Goal: Feedback & Contribution: Contribute content

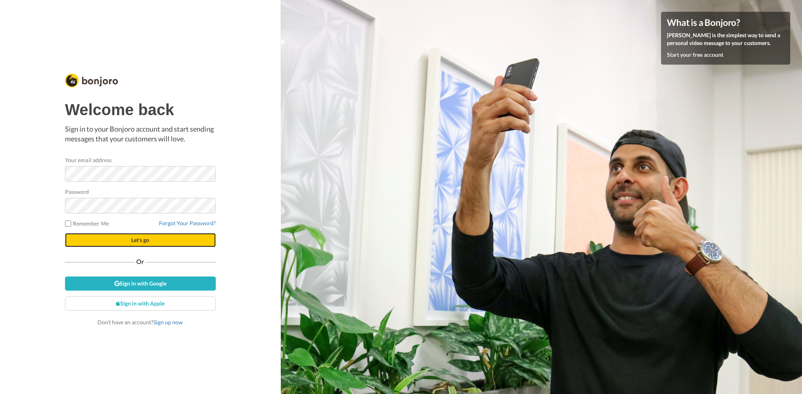
drag, startPoint x: 128, startPoint y: 241, endPoint x: 145, endPoint y: 236, distance: 18.4
click at [128, 241] on button "Let's go" at bounding box center [140, 240] width 151 height 14
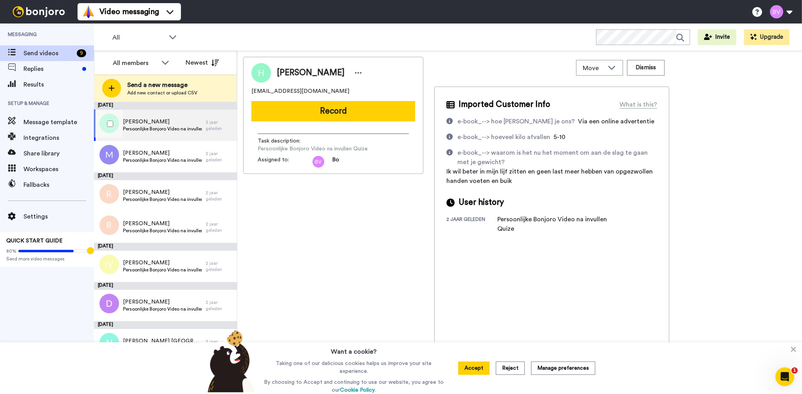
click at [163, 126] on span "Persoonlijke Bonjoro Video na invullen Quize" at bounding box center [162, 129] width 79 height 6
click at [383, 227] on div "[PERSON_NAME] [EMAIL_ADDRESS][DOMAIN_NAME] Record Task description : Persoonlij…" at bounding box center [333, 224] width 180 height 335
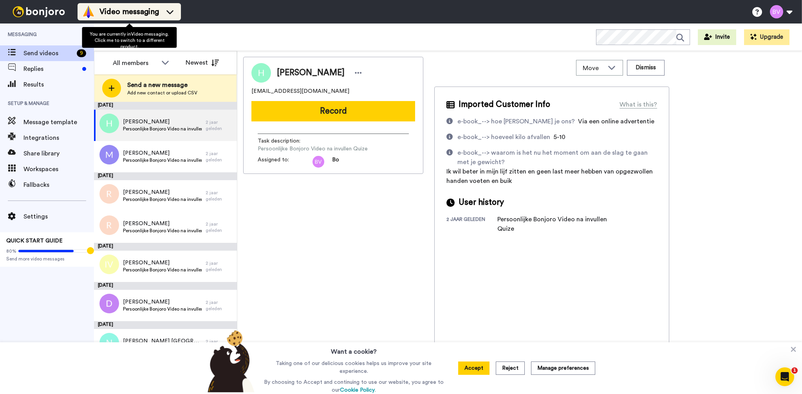
click at [158, 19] on li "Video messaging" at bounding box center [129, 11] width 103 height 17
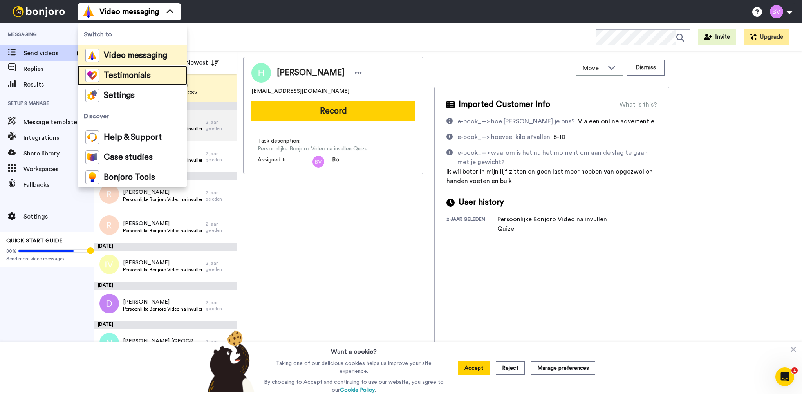
click at [145, 82] on div "Testimonials" at bounding box center [117, 76] width 65 height 14
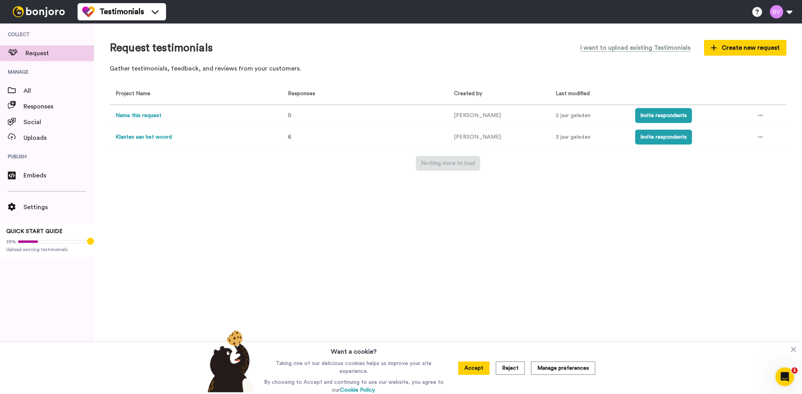
click at [169, 139] on button "Klanten aan het woord" at bounding box center [144, 137] width 56 height 8
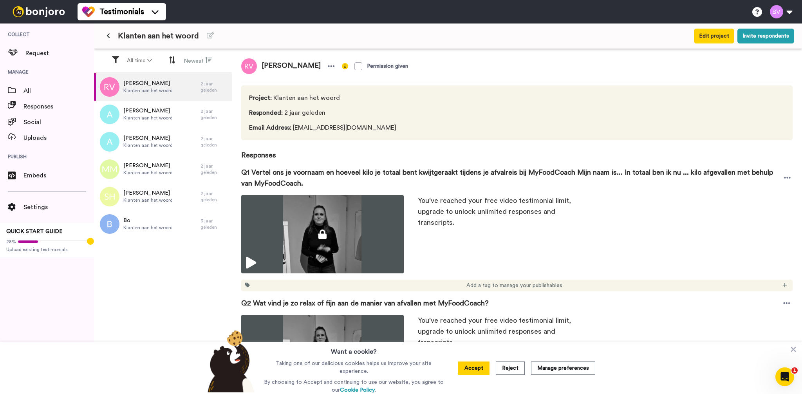
scroll to position [0, 0]
click at [323, 174] on span "Q1 Vertel ons je voornaam en hoeveel kilo je totaal bent kwijtgeraakt tijdens j…" at bounding box center [511, 178] width 541 height 22
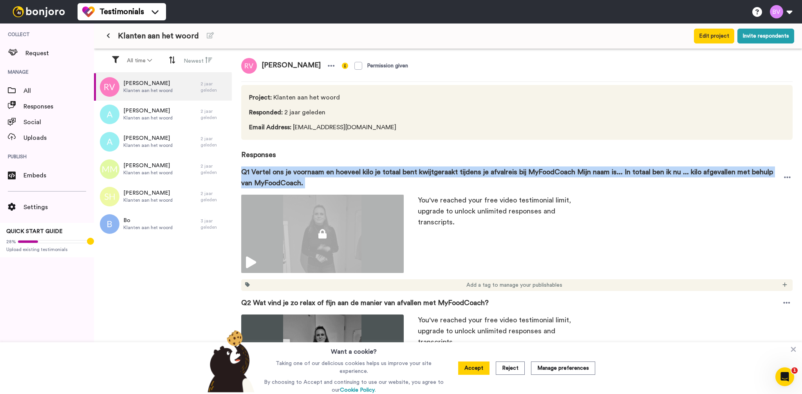
click at [323, 174] on span "Q1 Vertel ons je voornaam en hoeveel kilo je totaal bent kwijtgeraakt tijdens j…" at bounding box center [511, 178] width 541 height 22
copy div "Q1 Vertel ons je voornaam en hoeveel kilo je totaal bent kwijtgeraakt tijdens j…"
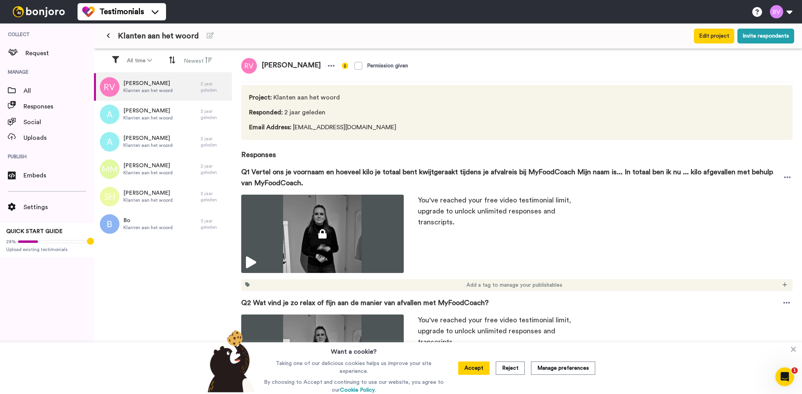
click at [370, 301] on span "Q2 Wat vind je zo relax of fijn aan de manier van afvallen met MyFoodCoach?" at bounding box center [365, 302] width 248 height 11
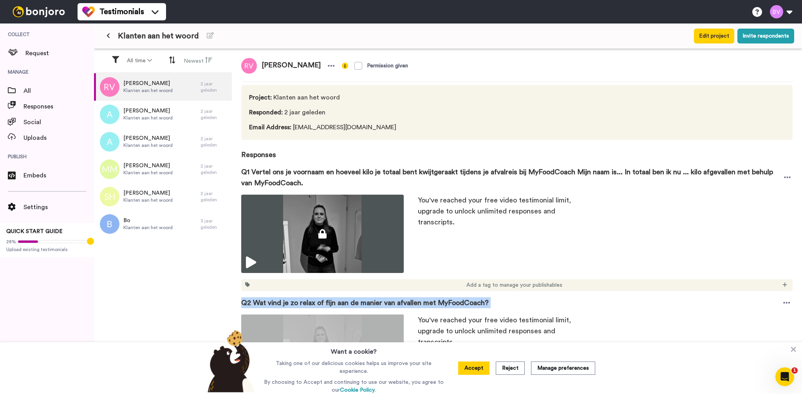
click at [370, 301] on span "Q2 Wat vind je zo relax of fijn aan de manier van afvallen met MyFoodCoach?" at bounding box center [365, 302] width 248 height 11
copy div "Q2 Wat vind je zo relax of fijn aan de manier van afvallen met MyFoodCoach?"
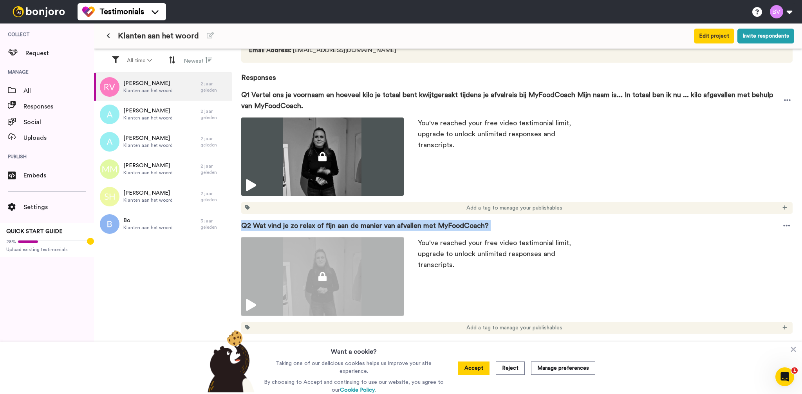
scroll to position [177, 0]
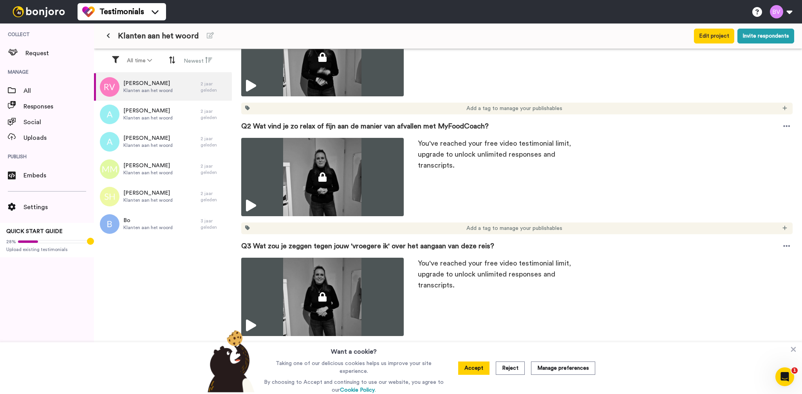
click at [319, 243] on span "Q3 Wat zou je zeggen tegen jouw 'vroegere ik' over het aangaan van deze reis?" at bounding box center [367, 246] width 253 height 11
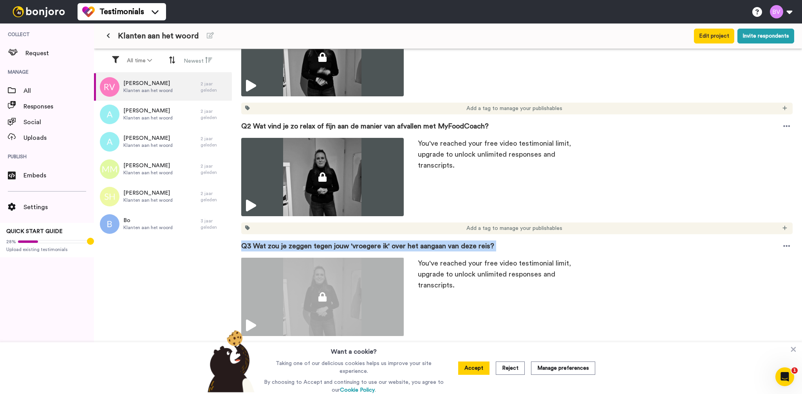
click at [319, 243] on span "Q3 Wat zou je zeggen tegen jouw 'vroegere ik' over het aangaan van deze reis?" at bounding box center [367, 246] width 253 height 11
copy div "Q3 Wat zou je zeggen tegen jouw 'vroegere ik' over het aangaan van deze reis?"
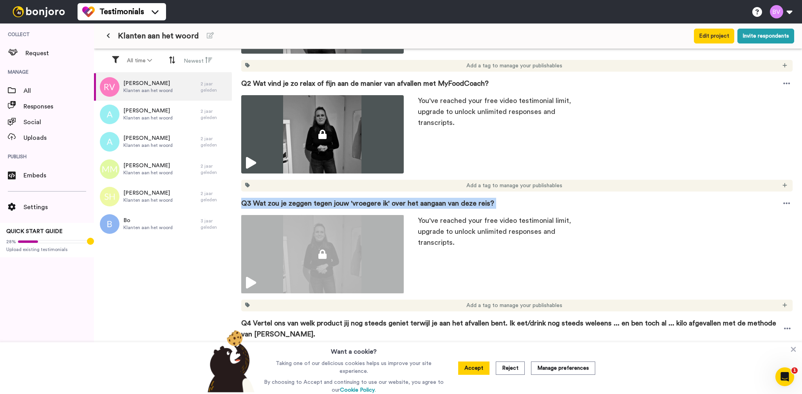
scroll to position [251, 0]
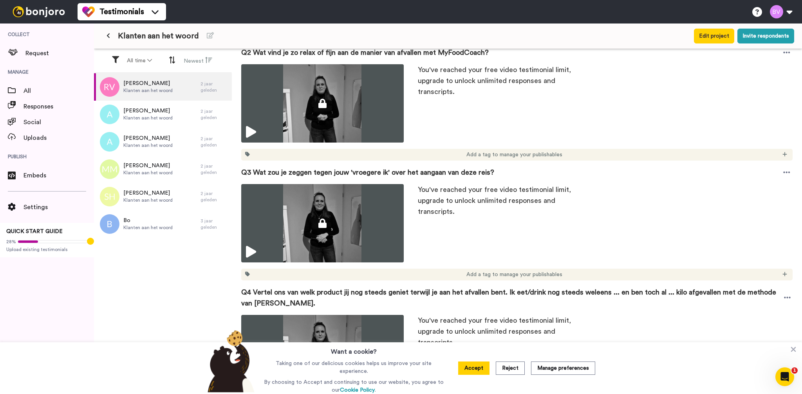
click at [302, 290] on span "Q4 Vertel ons van welk product jij nog steeds geniet terwijl je aan het afvalle…" at bounding box center [511, 298] width 541 height 22
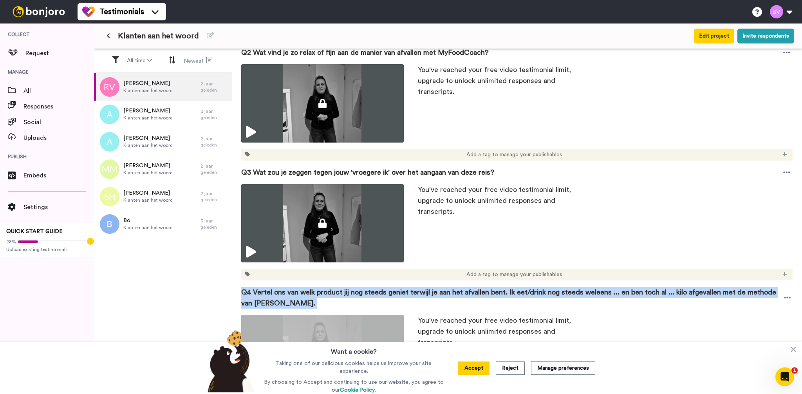
click at [302, 290] on span "Q4 Vertel ons van welk product jij nog steeds geniet terwijl je aan het afvalle…" at bounding box center [511, 298] width 541 height 22
copy div "Q4 Vertel ons van welk product jij nog steeds geniet terwijl je aan het afvalle…"
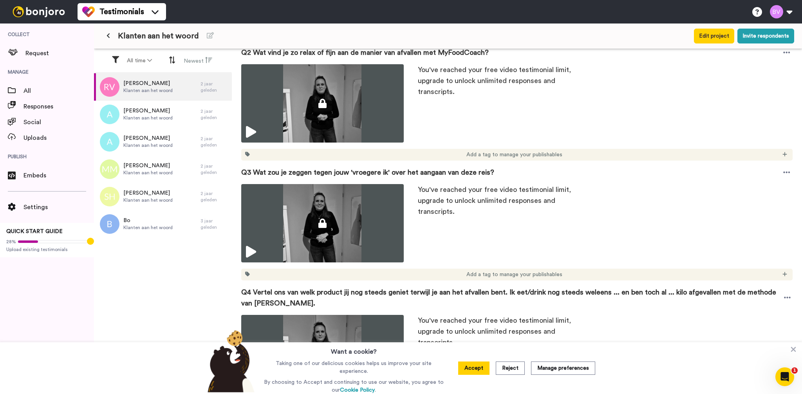
click at [483, 247] on div "You've reached your free video testimonial limit, upgrade to unlock unlimited r…" at bounding box center [602, 223] width 381 height 78
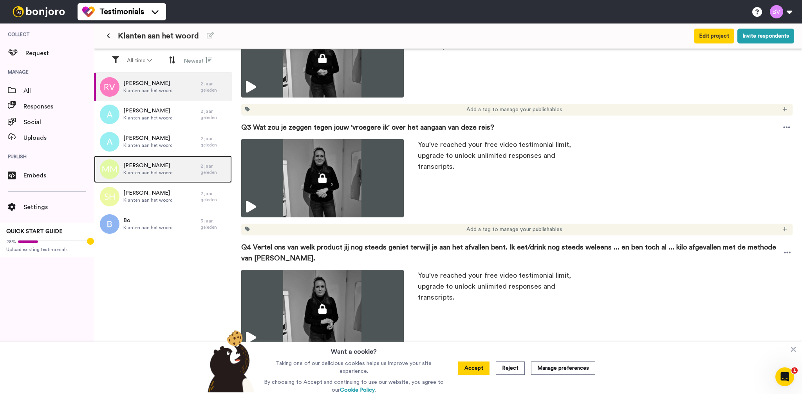
click at [189, 178] on div "Maxime Mooij Klanten aan het woord" at bounding box center [147, 169] width 107 height 27
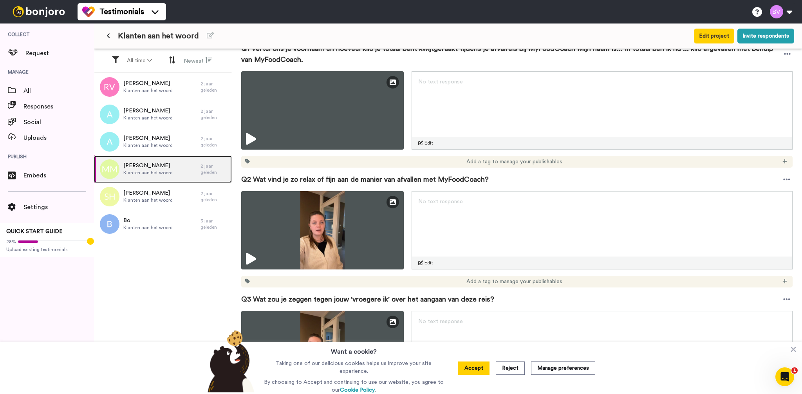
scroll to position [145, 0]
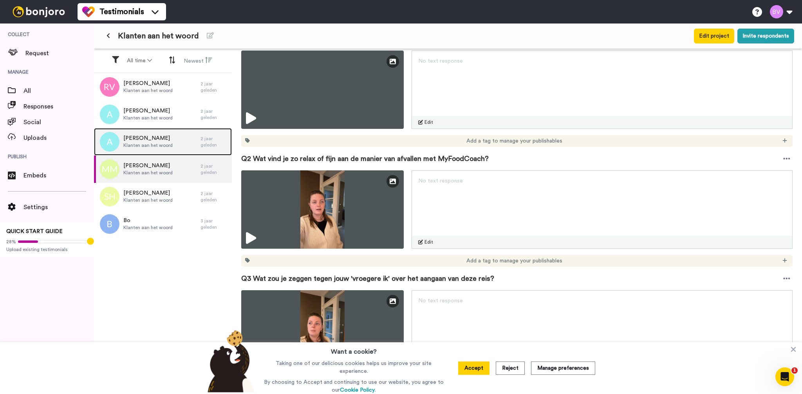
click at [157, 144] on span "Klanten aan het woord" at bounding box center [147, 145] width 49 height 6
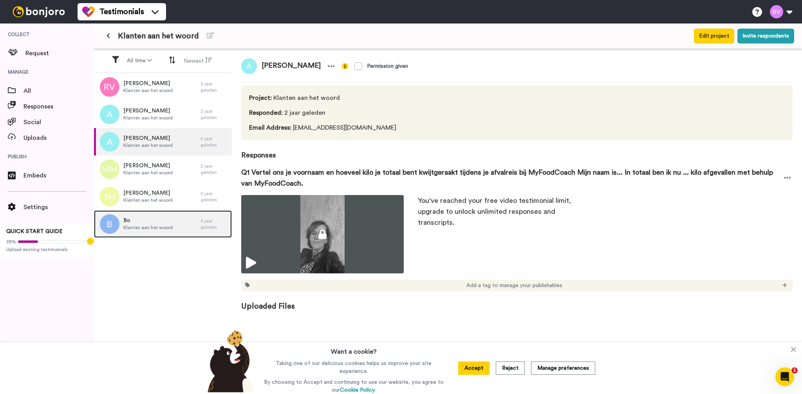
click at [173, 216] on div "Bo Klanten aan het woord" at bounding box center [147, 223] width 107 height 27
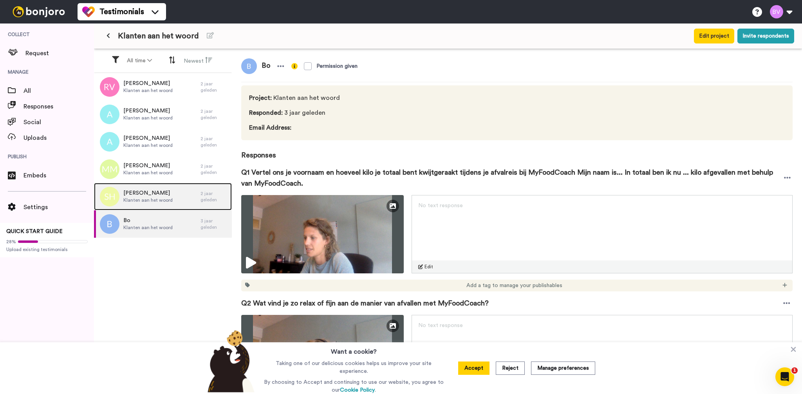
click at [171, 198] on span "Klanten aan het woord" at bounding box center [147, 200] width 49 height 6
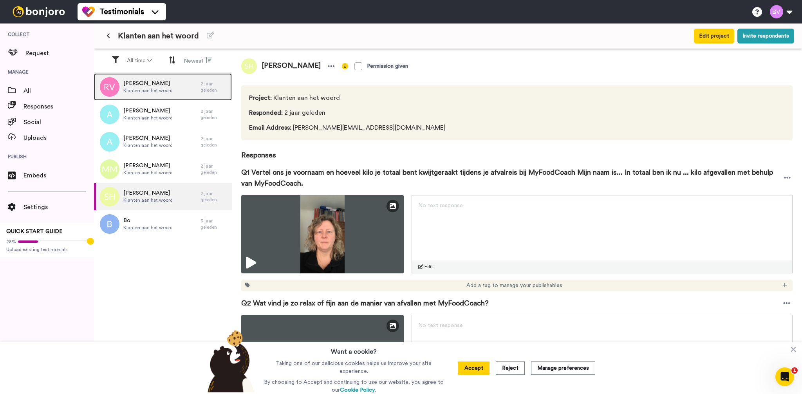
click at [157, 79] on div "Renske Van Dijken Klanten aan het woord" at bounding box center [147, 86] width 107 height 27
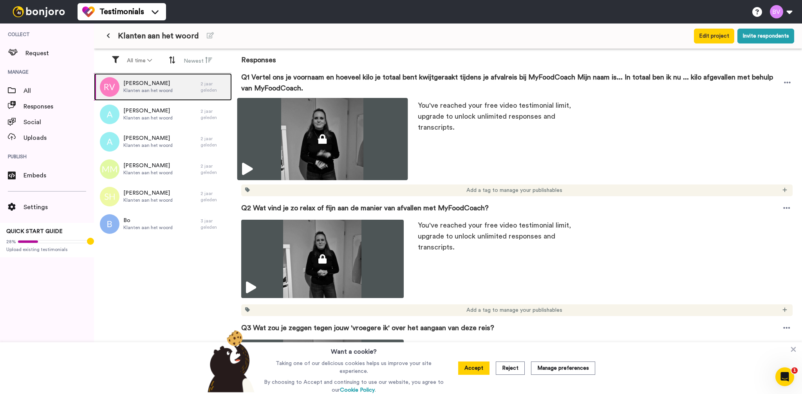
scroll to position [115, 0]
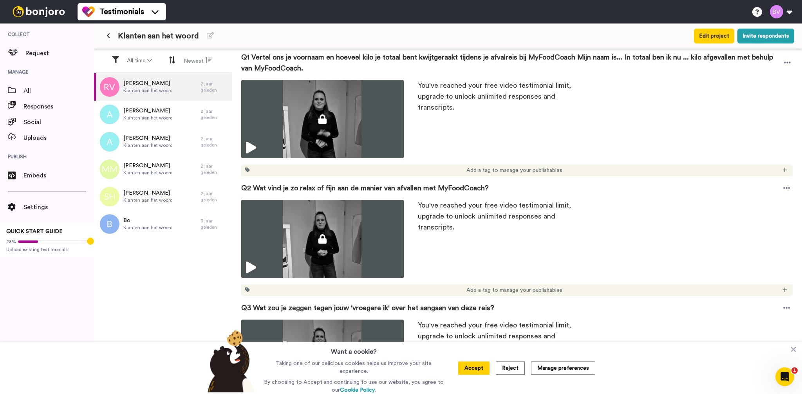
click at [145, 274] on div "Renske Van Dijken Klanten aan het woord 2 jaar geleden Annemarie Klanten aan he…" at bounding box center [163, 234] width 138 height 322
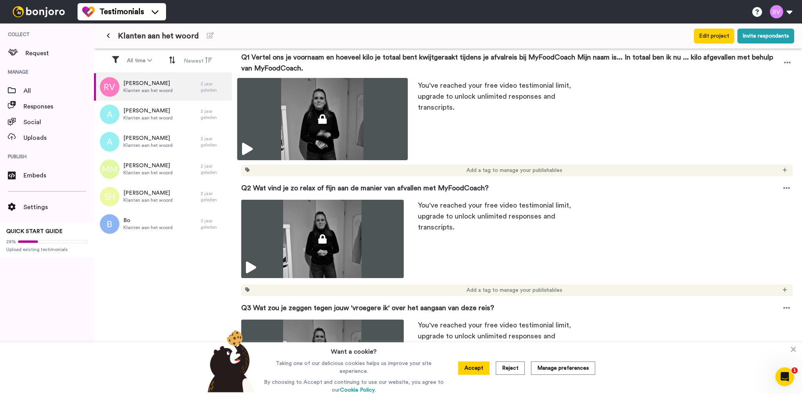
scroll to position [0, 0]
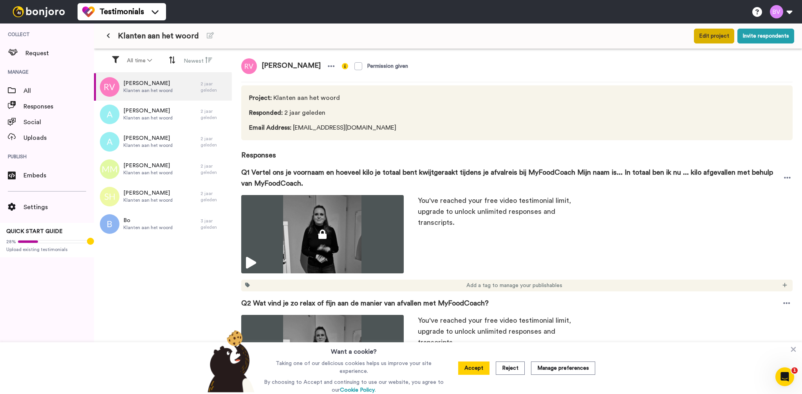
click at [728, 38] on button "Edit project" at bounding box center [714, 36] width 40 height 15
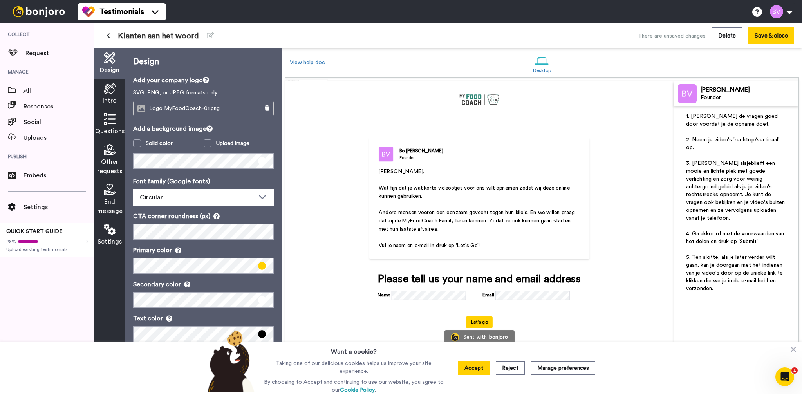
click at [422, 210] on span "Andere mensen voeren een eenzaam gevecht tegen hun kilo's. En we willen graag d…" at bounding box center [477, 221] width 197 height 22
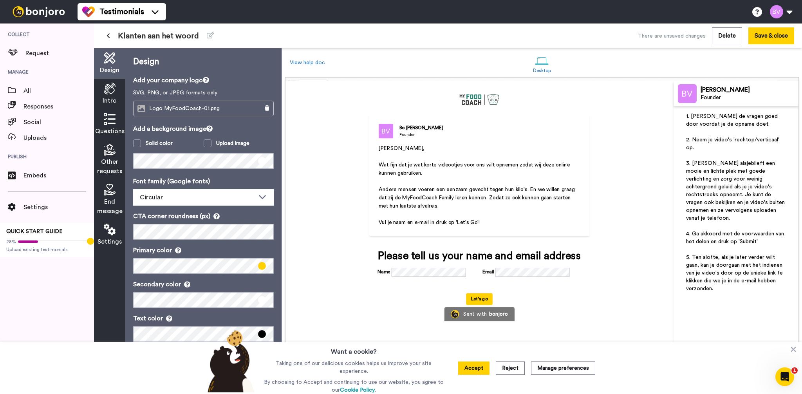
scroll to position [61, 0]
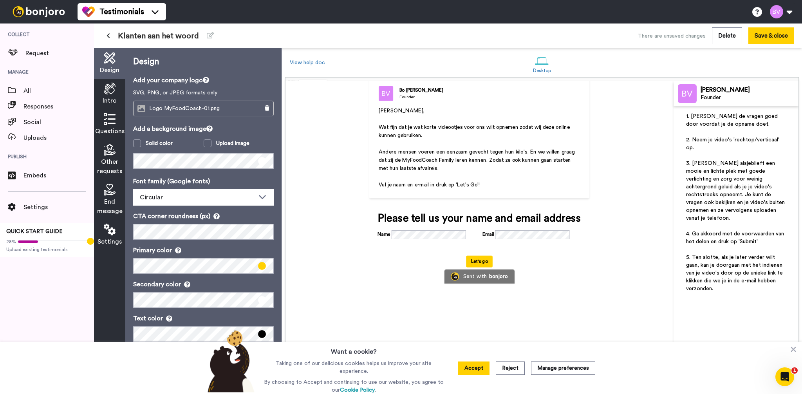
drag, startPoint x: 715, startPoint y: 250, endPoint x: 708, endPoint y: 237, distance: 13.7
click at [715, 255] on span "5. Ten slotte, als je later verder wilt gaan, kan je doorgaan met het indienen …" at bounding box center [735, 273] width 98 height 37
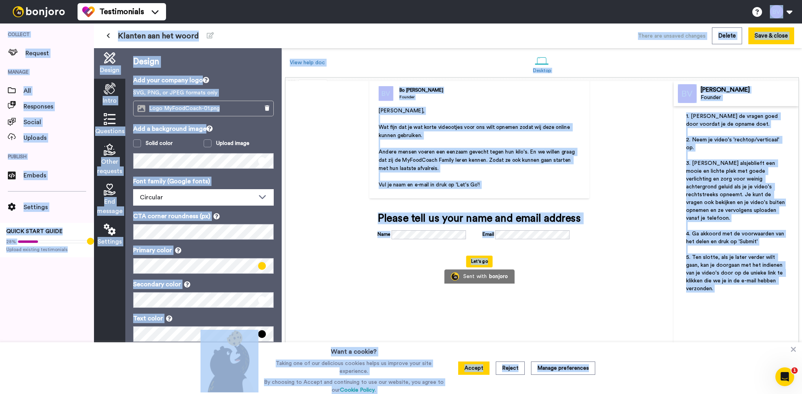
drag, startPoint x: 697, startPoint y: 188, endPoint x: 707, endPoint y: 244, distance: 56.6
click at [697, 188] on span "3. Zoek alsjeblieft een mooie en lichte plek met goede verlichting en zorg voor…" at bounding box center [736, 191] width 100 height 60
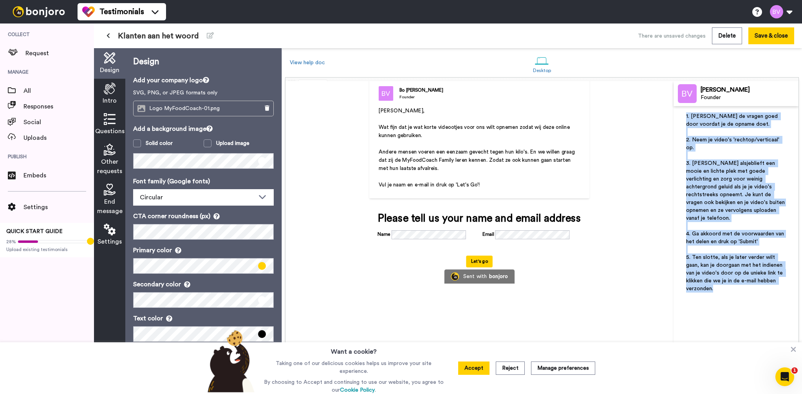
drag, startPoint x: 706, startPoint y: 277, endPoint x: 674, endPoint y: 123, distance: 157.2
click at [678, 119] on div "1. Lees de vragen goed door voordat je de opname doet. ﻿ 2. Neem je video's 're…" at bounding box center [736, 250] width 125 height 288
copy div "1. Lees de vragen goed door voordat je de opname doet. ﻿ 2. Neem je video's 're…"
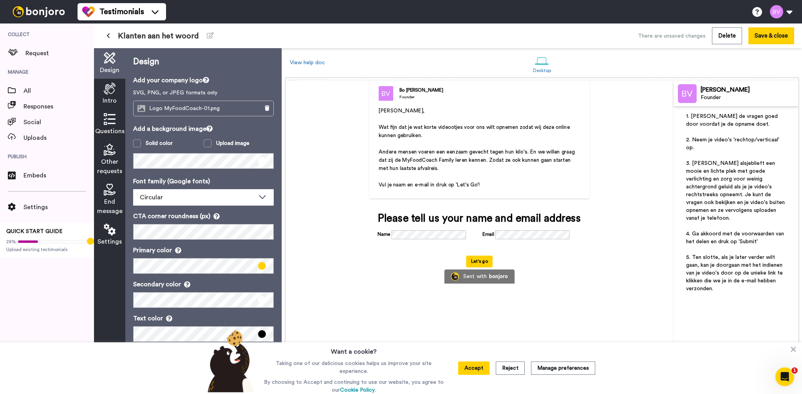
drag, startPoint x: 740, startPoint y: 232, endPoint x: 729, endPoint y: 215, distance: 19.6
click at [740, 232] on span "4. Ga akkoord met de voorwaarden van het delen en druk op 'Submit'" at bounding box center [736, 237] width 100 height 13
drag, startPoint x: 710, startPoint y: 225, endPoint x: 756, endPoint y: 235, distance: 47.3
click at [756, 235] on span "4. Ga akkoord met de voorwaarden van het delen en druk op 'Submit'" at bounding box center [736, 237] width 100 height 13
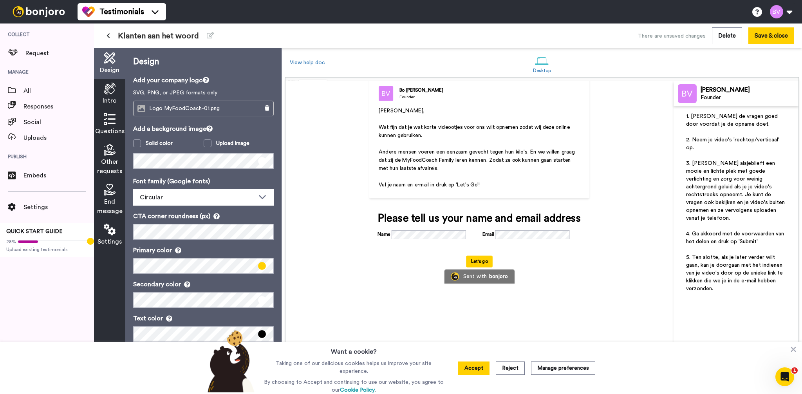
click at [739, 259] on span "5. Ten slotte, als je later verder wilt gaan, kan je doorgaan met het indienen …" at bounding box center [735, 273] width 98 height 37
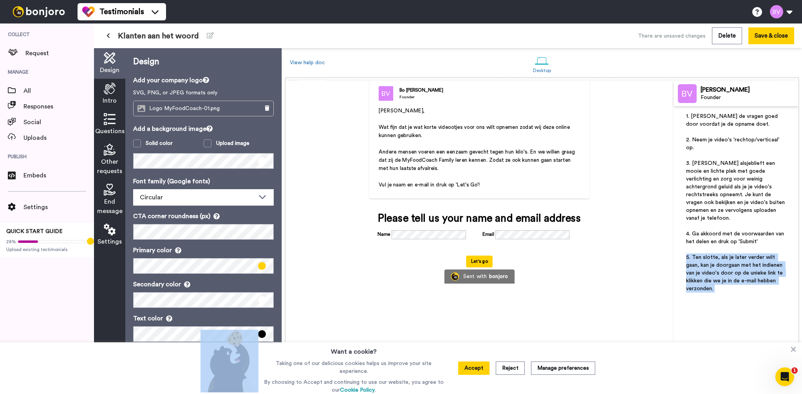
click at [739, 259] on span "5. Ten slotte, als je later verder wilt gaan, kan je doorgaan met het indienen …" at bounding box center [735, 273] width 98 height 37
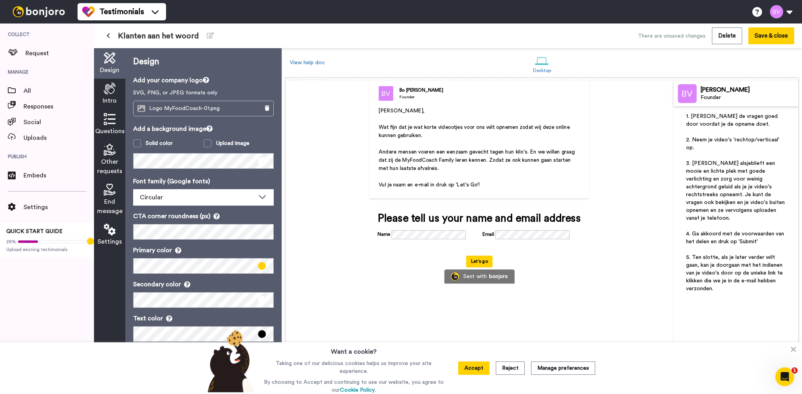
drag, startPoint x: 740, startPoint y: 239, endPoint x: 464, endPoint y: 144, distance: 292.3
click at [738, 246] on p "﻿" at bounding box center [736, 250] width 100 height 8
click at [457, 141] on p "﻿" at bounding box center [480, 143] width 202 height 8
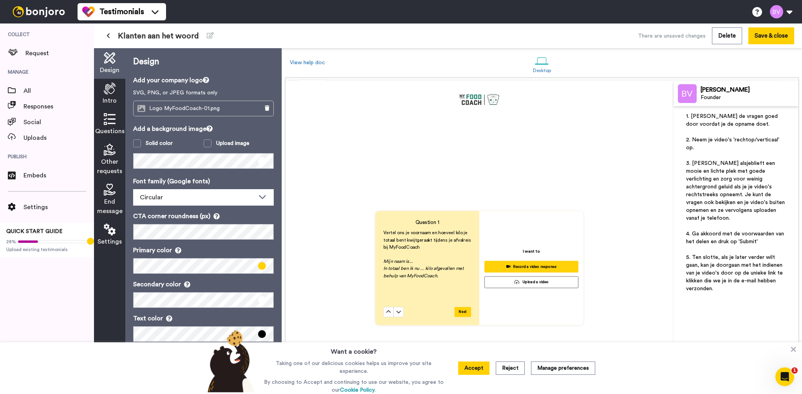
scroll to position [317, 0]
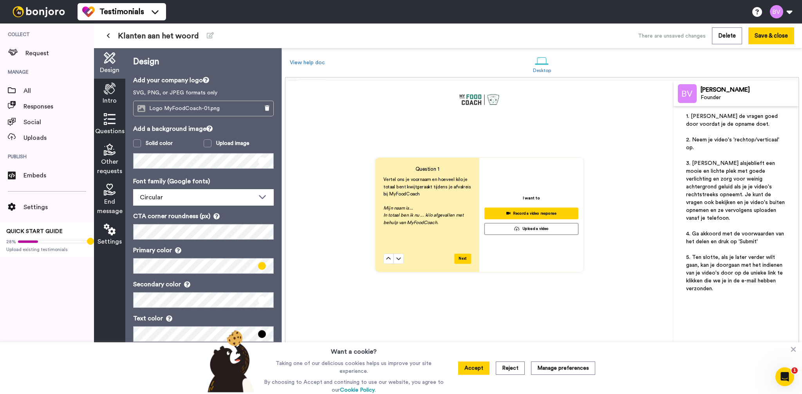
click at [416, 206] on p "Mijn naam is..." at bounding box center [428, 208] width 88 height 7
click at [546, 212] on div "Record a video response" at bounding box center [532, 213] width 86 height 7
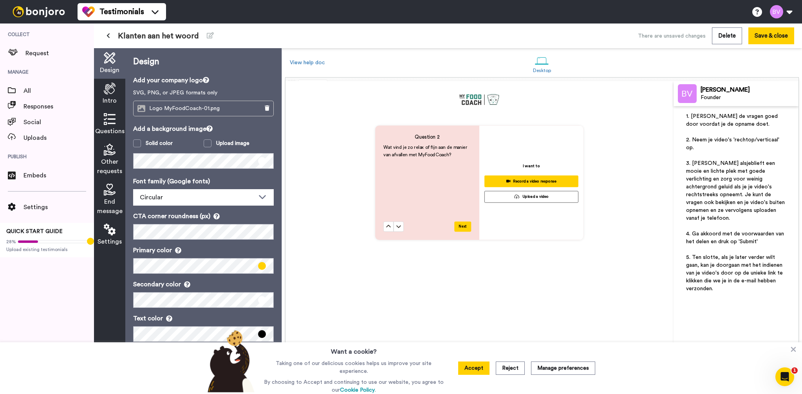
scroll to position [641, 0]
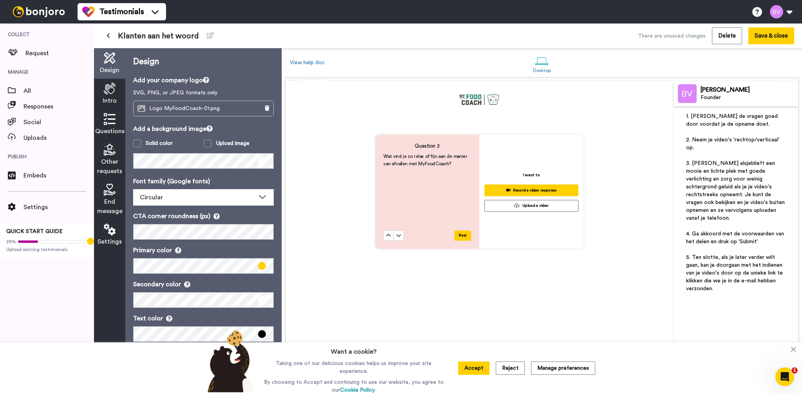
drag, startPoint x: 708, startPoint y: 251, endPoint x: 727, endPoint y: 278, distance: 33.5
click at [727, 278] on p "5. Ten slotte, als je later verder wilt gaan, kan je doorgaan met het indienen …" at bounding box center [736, 272] width 100 height 39
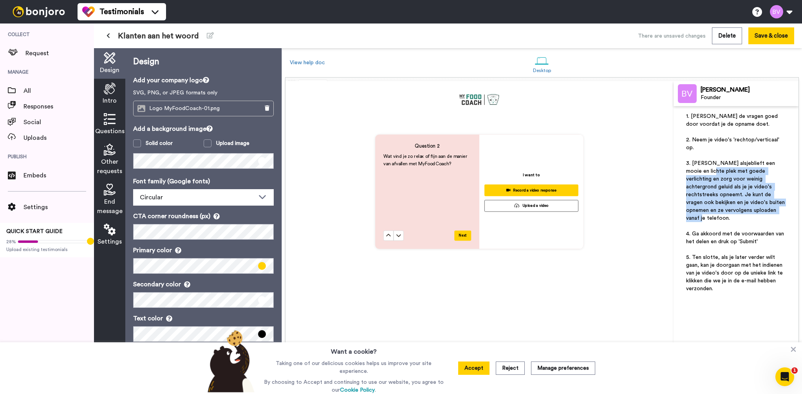
drag, startPoint x: 700, startPoint y: 168, endPoint x: 753, endPoint y: 214, distance: 70.0
click at [749, 214] on span "3. Zoek alsjeblieft een mooie en lichte plek met goede verlichting en zorg voor…" at bounding box center [736, 191] width 100 height 60
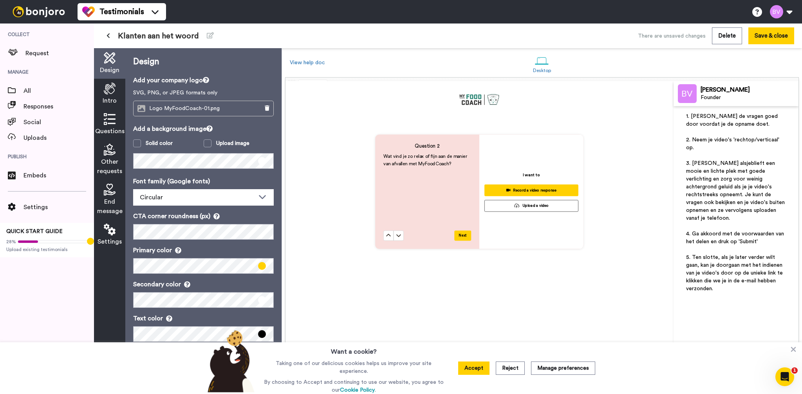
drag, startPoint x: 753, startPoint y: 214, endPoint x: 760, endPoint y: 214, distance: 6.7
click at [753, 214] on span "3. Zoek alsjeblieft een mooie en lichte plek met goede verlichting en zorg voor…" at bounding box center [736, 191] width 100 height 60
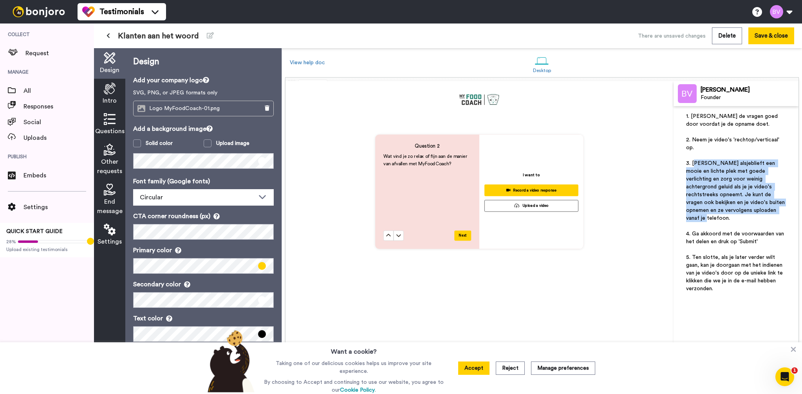
drag, startPoint x: 760, startPoint y: 214, endPoint x: 711, endPoint y: 176, distance: 60.9
click at [697, 165] on p "3. Zoek alsjeblieft een mooie en lichte plek met goede verlichting en zorg voor…" at bounding box center [736, 190] width 100 height 63
click at [736, 197] on span "3. Zoek alsjeblieft een mooie en lichte plek met goede verlichting en zorg voor…" at bounding box center [736, 191] width 100 height 60
drag, startPoint x: 726, startPoint y: 177, endPoint x: 749, endPoint y: 207, distance: 38.2
click at [748, 206] on span "3. Zoek alsjeblieft een mooie en lichte plek met goede verlichting en zorg voor…" at bounding box center [736, 191] width 100 height 60
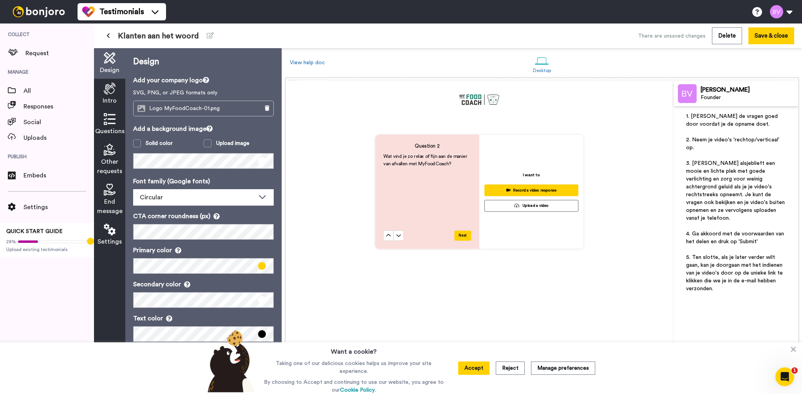
drag, startPoint x: 749, startPoint y: 207, endPoint x: 371, endPoint y: 182, distance: 378.9
click at [744, 206] on span "3. Zoek alsjeblieft een mooie en lichte plek met goede verlichting en zorg voor…" at bounding box center [736, 191] width 100 height 60
